Goal: Obtain resource: Obtain resource

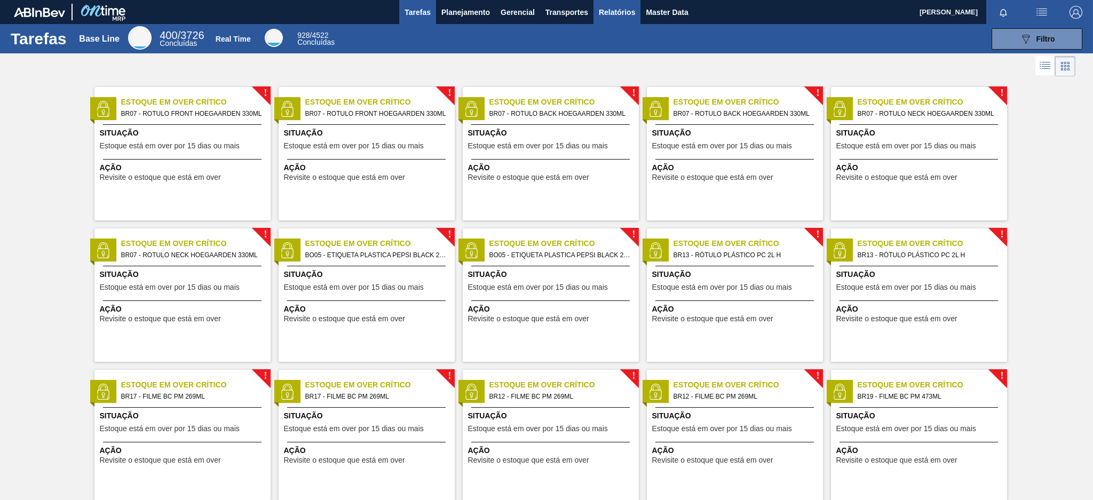
click at [611, 7] on span "Relatórios" at bounding box center [617, 12] width 36 height 13
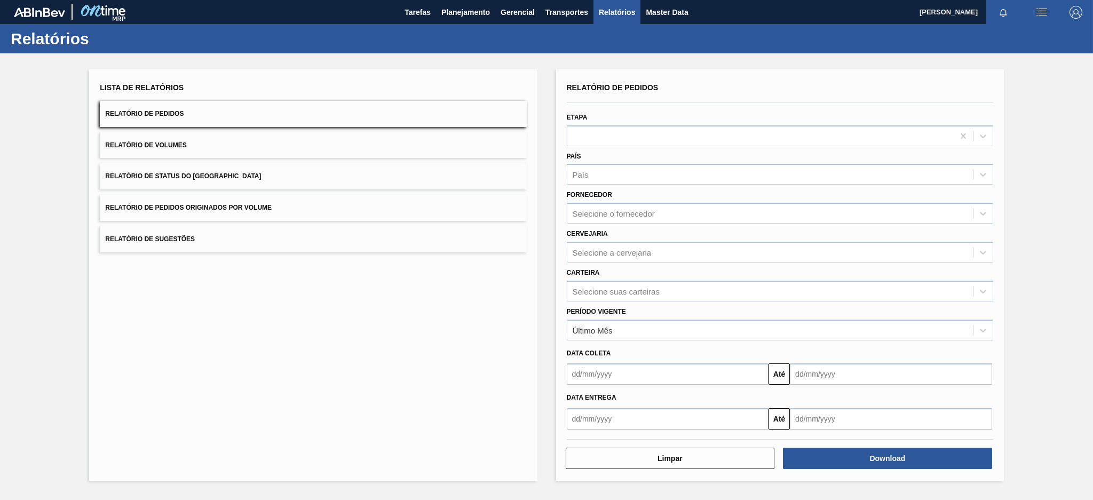
drag, startPoint x: 611, startPoint y: 7, endPoint x: 345, endPoint y: 194, distance: 325.4
click at [345, 194] on main "Tarefas Planejamento Gerencial Transportes Relatórios Master Data [PERSON_NAME]…" at bounding box center [546, 250] width 1093 height 500
click at [345, 195] on button "Relatório de Pedidos Originados por Volume" at bounding box center [313, 208] width 426 height 26
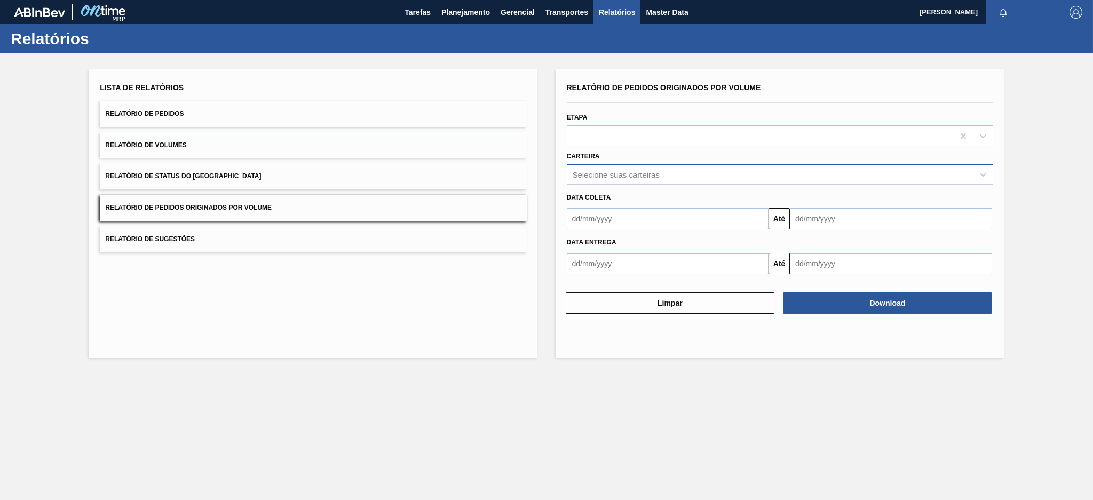
click at [658, 170] on div "Selecione suas carteiras" at bounding box center [615, 174] width 87 height 9
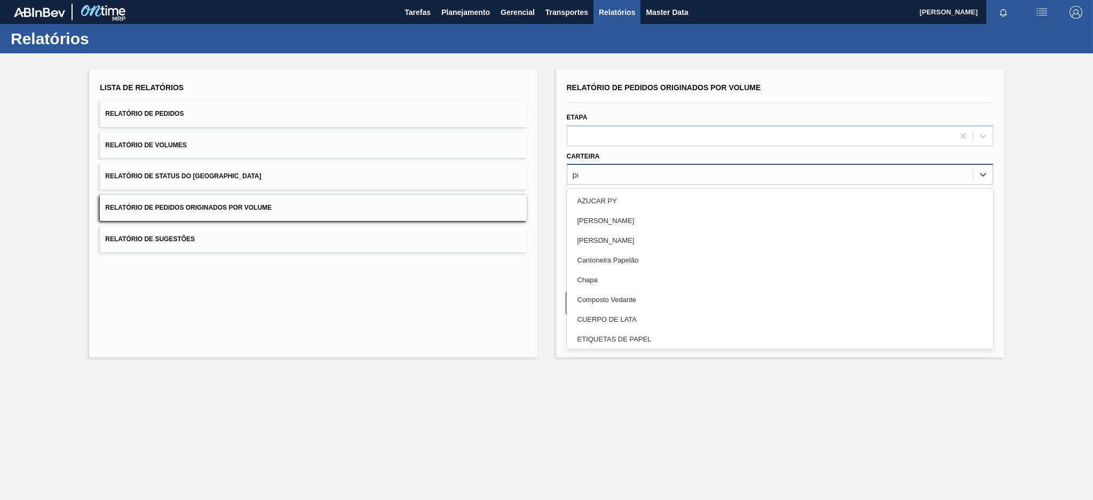
type input "pre"
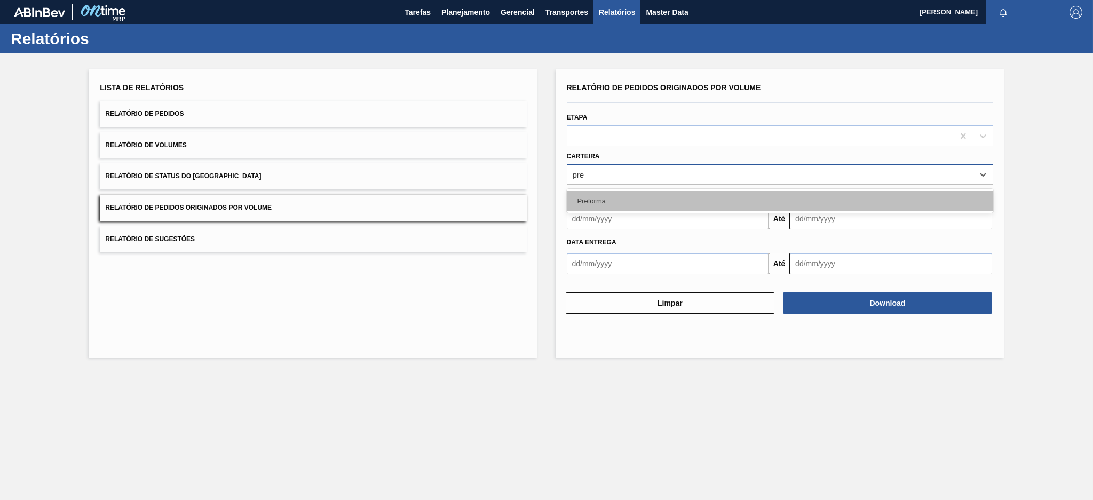
click at [654, 191] on div "Preforma" at bounding box center [780, 201] width 426 height 20
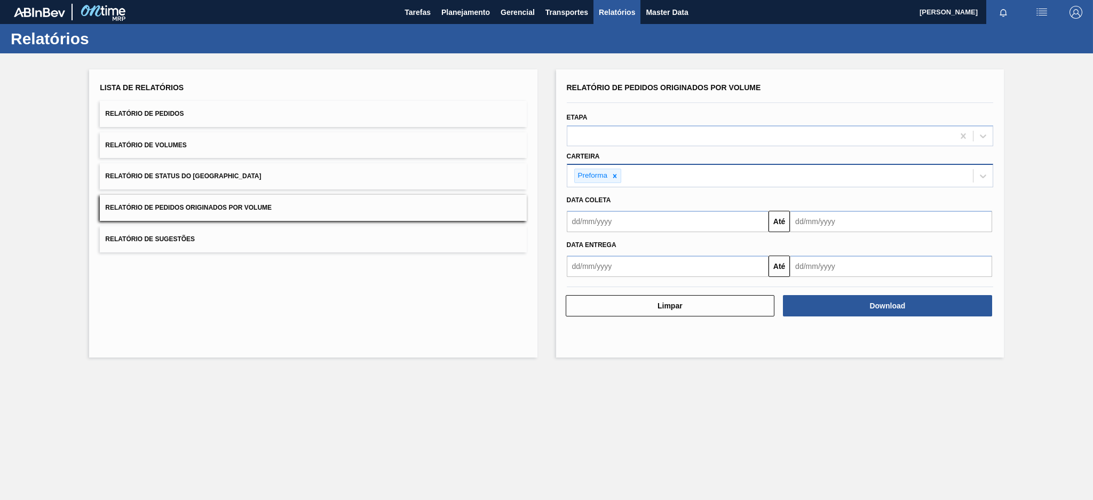
click at [654, 190] on div "Data coleta" at bounding box center [779, 199] width 435 height 18
click at [629, 214] on input "text" at bounding box center [668, 221] width 202 height 21
click at [575, 247] on button "Previous Month" at bounding box center [575, 246] width 7 height 7
click at [578, 299] on div "6" at bounding box center [579, 298] width 14 height 14
type input "[DATE]"
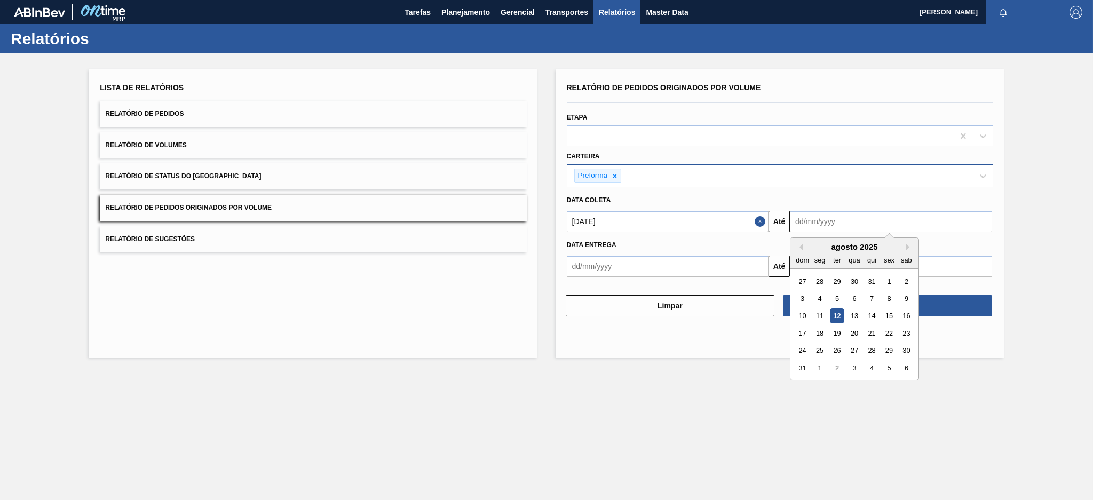
click at [819, 219] on input "text" at bounding box center [891, 221] width 202 height 21
click at [819, 313] on div "12" at bounding box center [837, 316] width 14 height 14
type input "[DATE]"
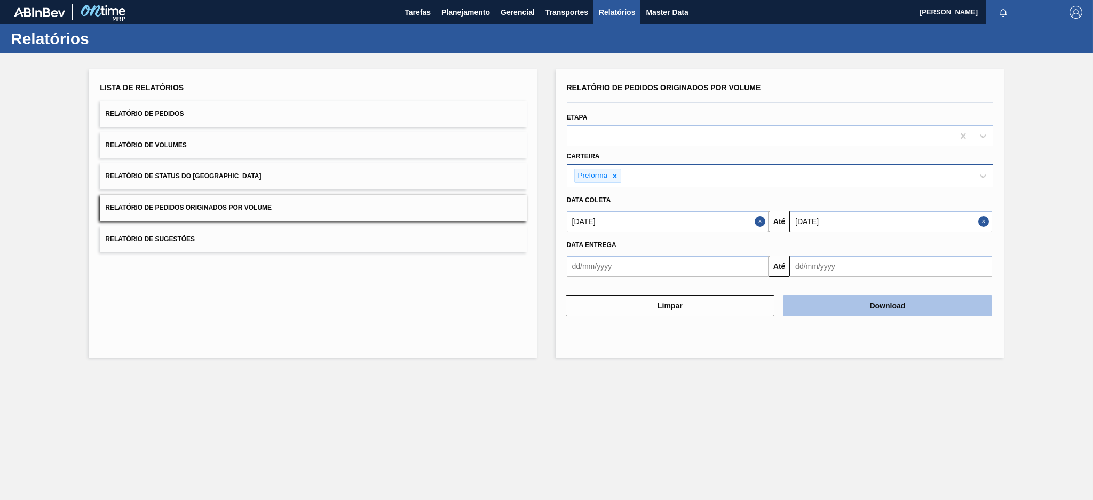
click at [819, 311] on button "Download" at bounding box center [887, 305] width 209 height 21
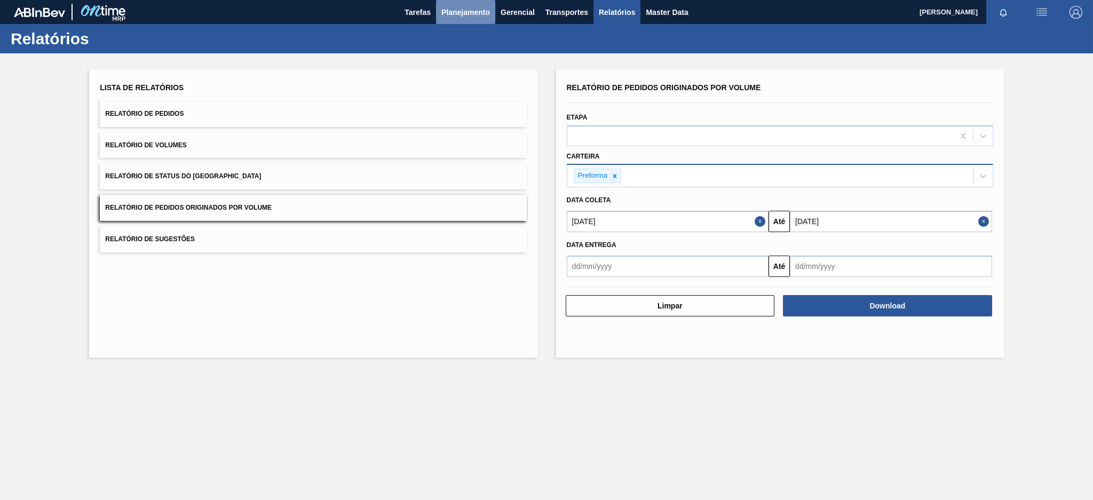
click at [464, 11] on span "Planejamento" at bounding box center [465, 12] width 49 height 13
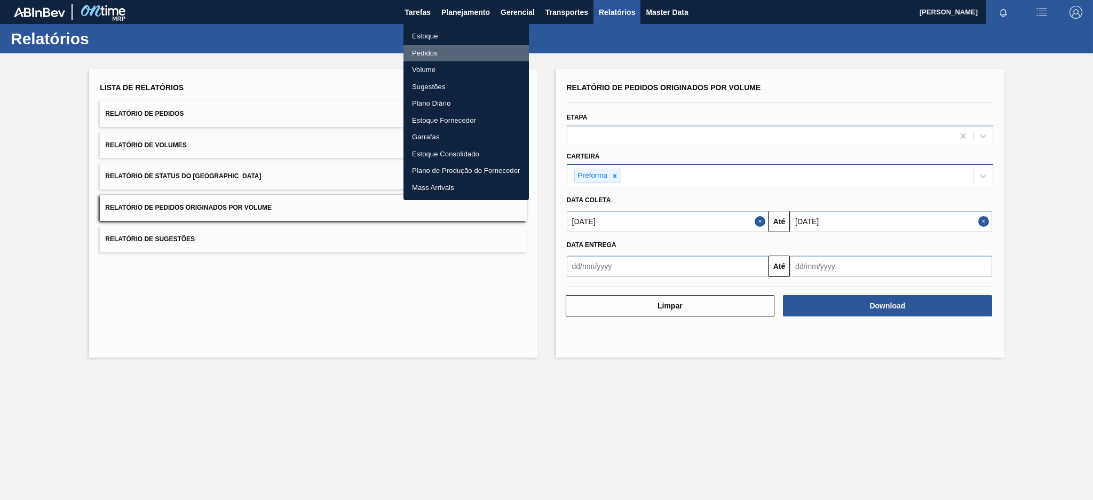
click at [428, 51] on li "Pedidos" at bounding box center [465, 53] width 125 height 17
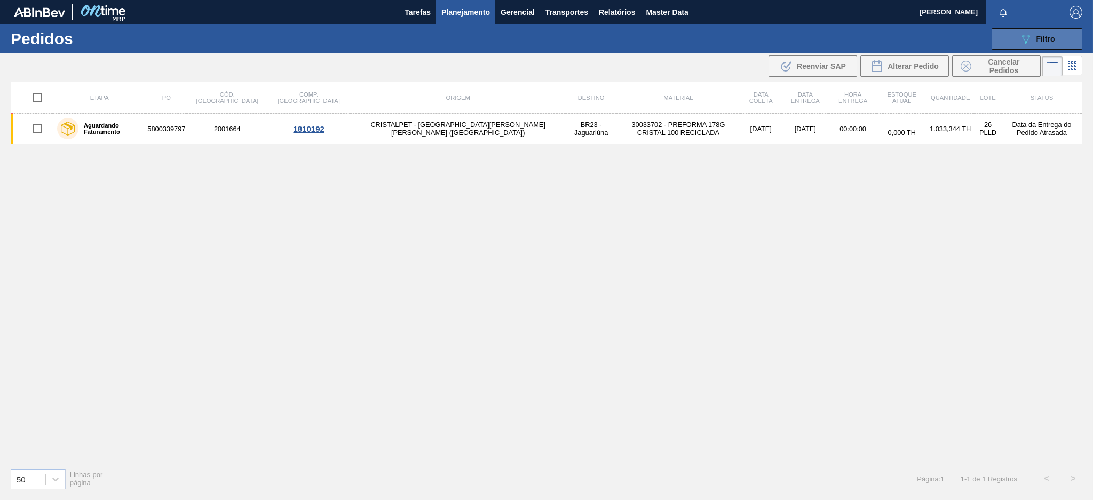
click at [819, 38] on span "Filtro" at bounding box center [1045, 39] width 19 height 9
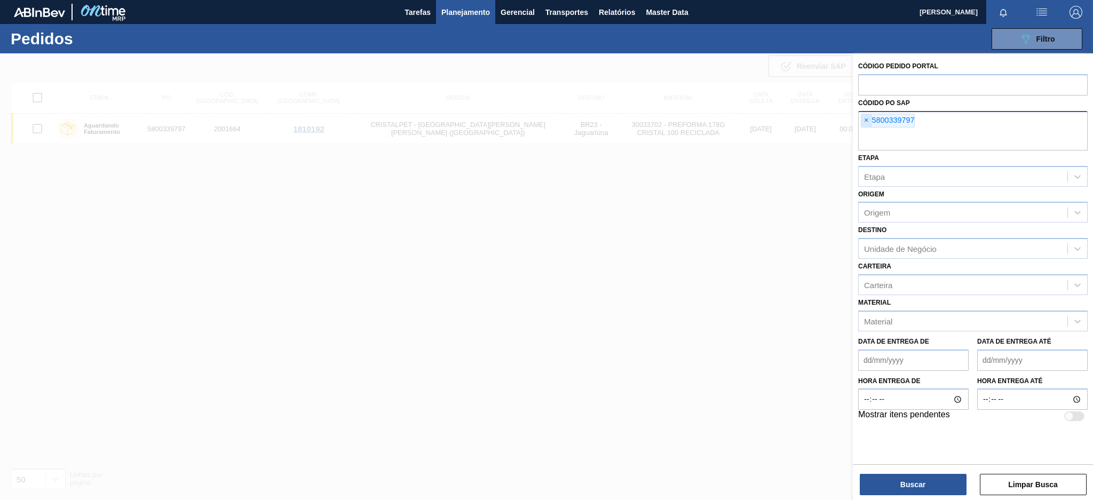
click at [819, 119] on span "×" at bounding box center [866, 120] width 10 height 13
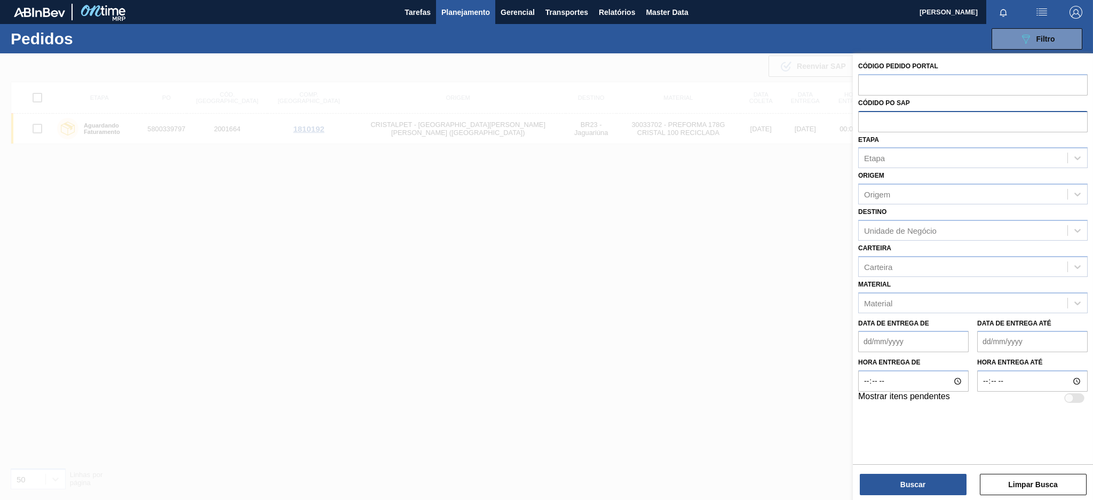
paste input "text"
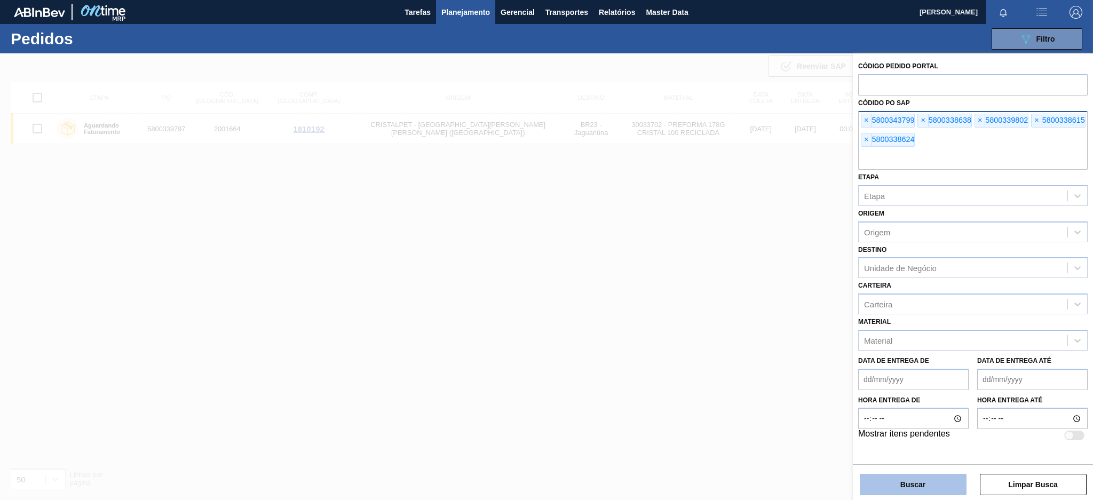
click at [819, 374] on button "Buscar" at bounding box center [912, 484] width 107 height 21
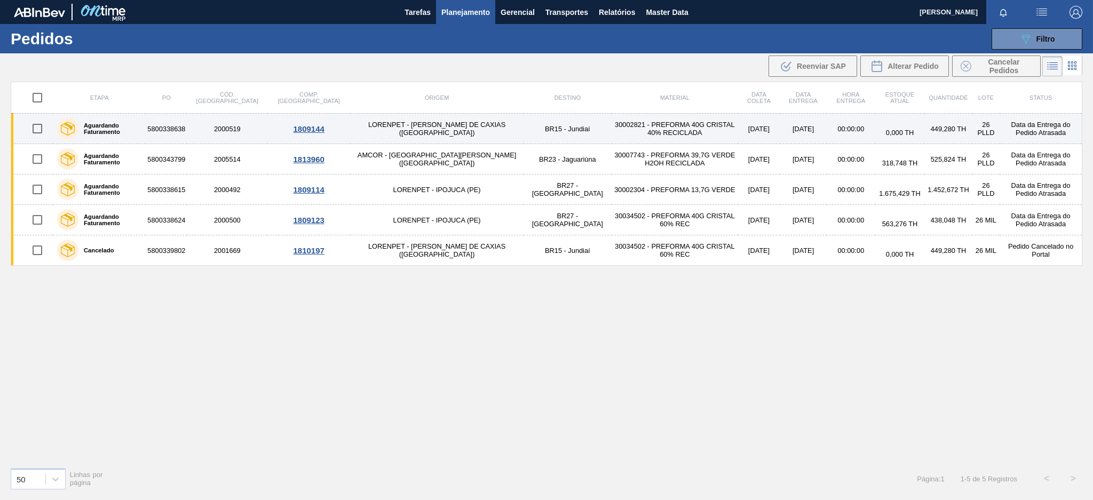
click at [738, 139] on td "[DATE]" at bounding box center [759, 129] width 42 height 30
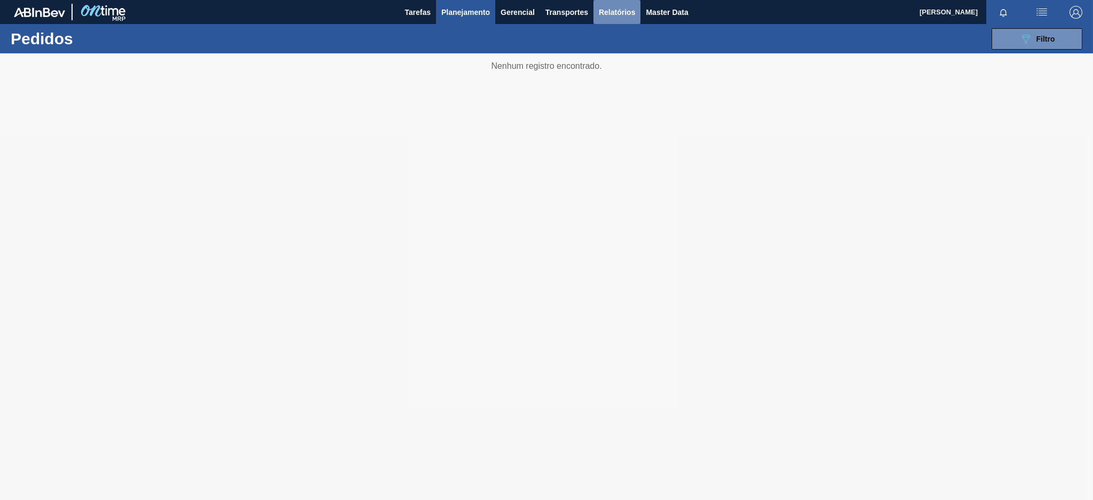
click at [618, 12] on span "Relatórios" at bounding box center [617, 12] width 36 height 13
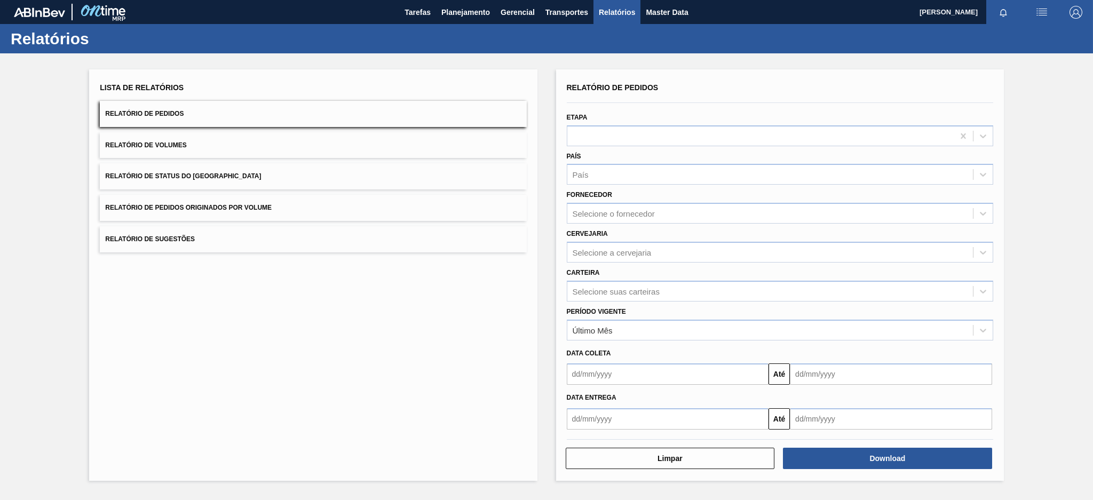
click at [433, 205] on button "Relatório de Pedidos Originados por Volume" at bounding box center [313, 208] width 426 height 26
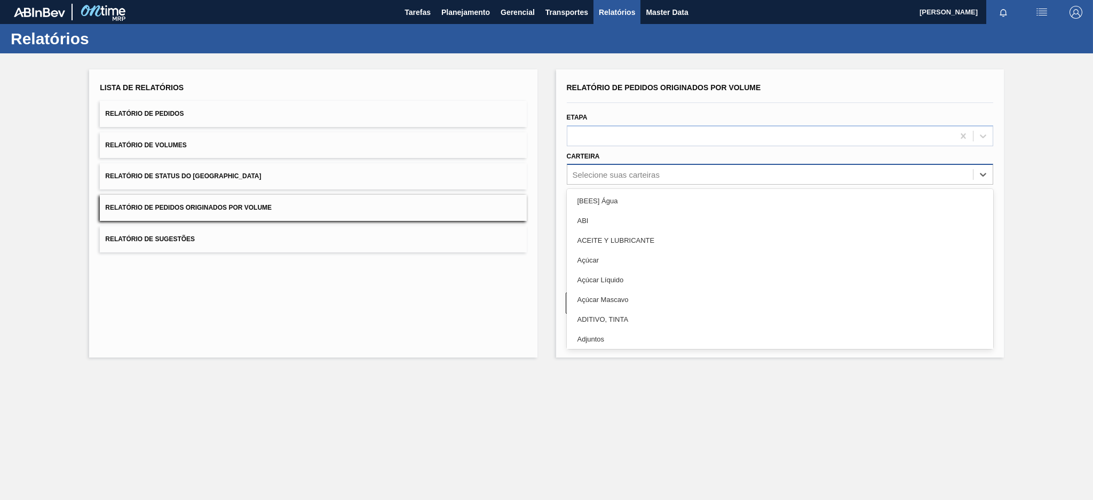
click at [604, 178] on div "Selecione suas carteiras" at bounding box center [769, 174] width 405 height 15
type input "aç"
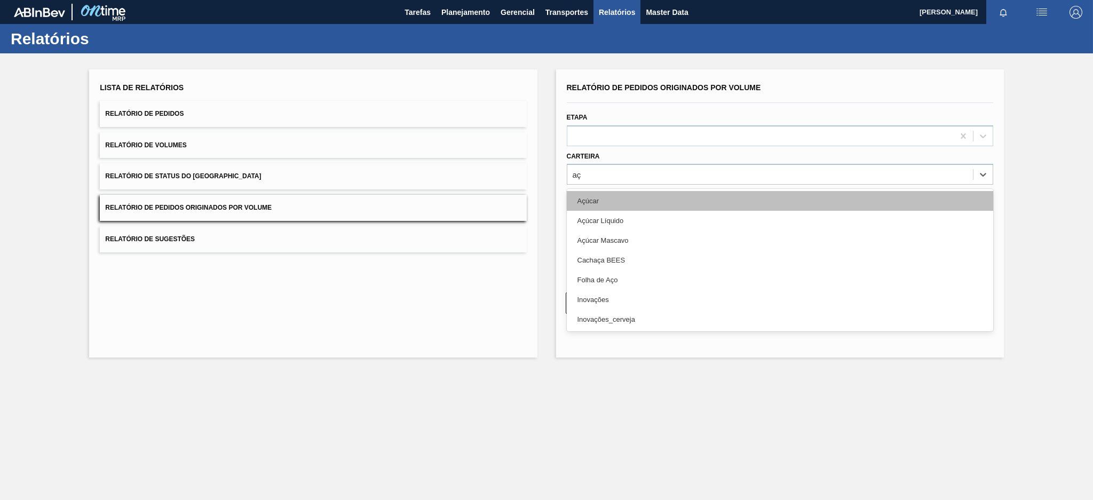
click at [588, 203] on div "Açúcar" at bounding box center [780, 201] width 426 height 20
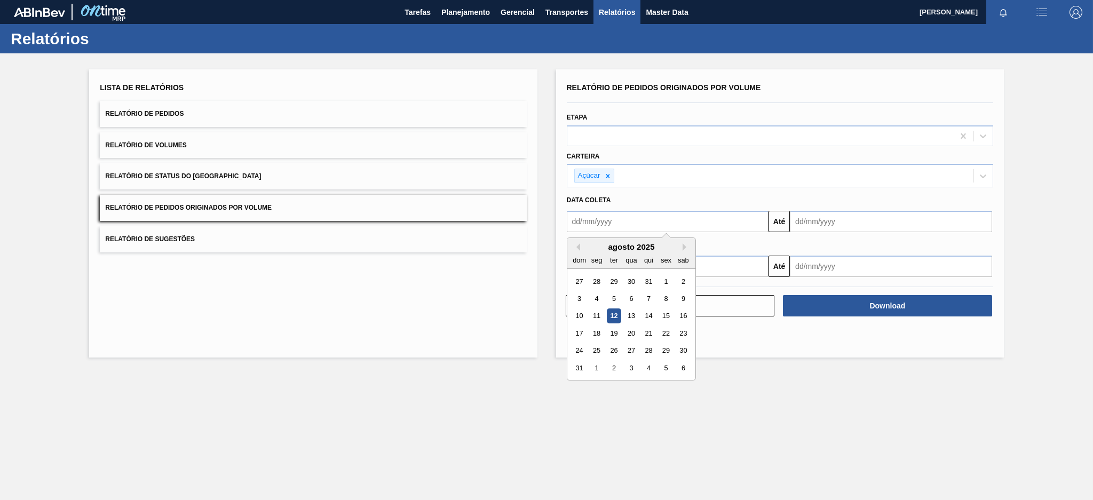
click at [599, 227] on input "text" at bounding box center [668, 221] width 202 height 21
click at [577, 249] on button "Previous Month" at bounding box center [575, 246] width 7 height 7
click at [577, 301] on div "6" at bounding box center [579, 298] width 14 height 14
type input "[DATE]"
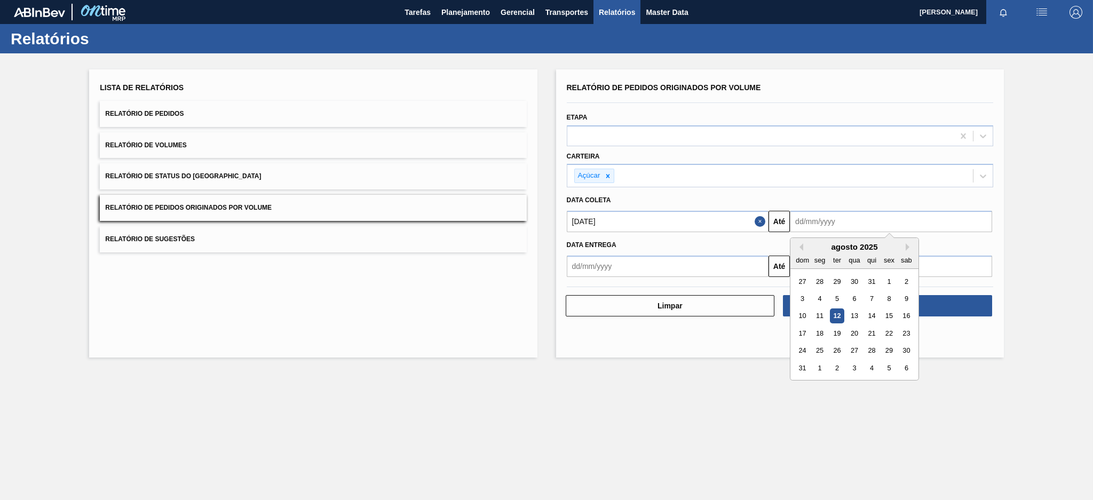
click at [816, 225] on input "text" at bounding box center [891, 221] width 202 height 21
click at [835, 312] on div "12" at bounding box center [837, 316] width 14 height 14
type input "[DATE]"
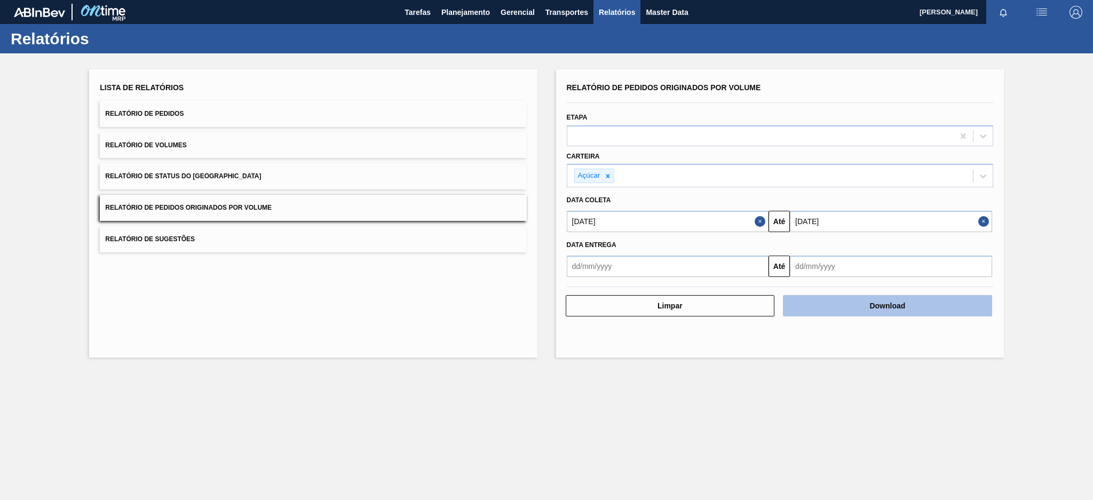
click at [852, 305] on button "Download" at bounding box center [887, 305] width 209 height 21
